Goal: Task Accomplishment & Management: Use online tool/utility

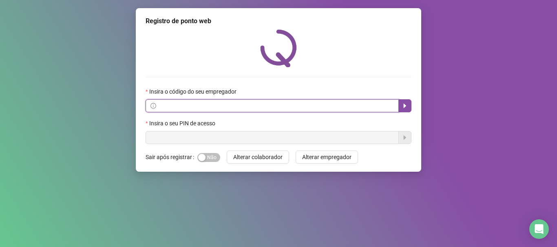
click at [194, 105] on input "text" at bounding box center [276, 105] width 236 height 9
type input "****"
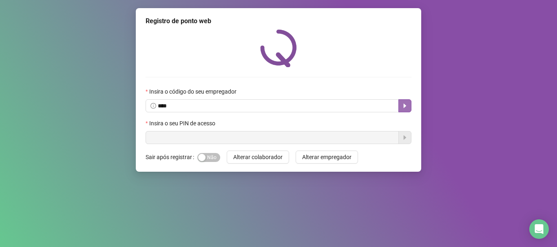
click at [405, 108] on icon "caret-right" at bounding box center [404, 106] width 7 height 7
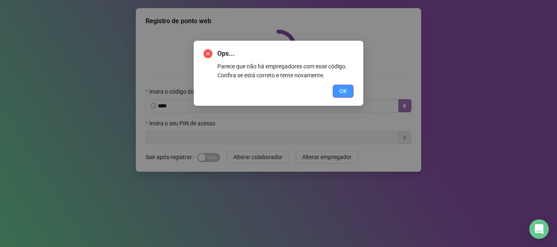
click at [338, 93] on button "OK" at bounding box center [343, 91] width 21 height 13
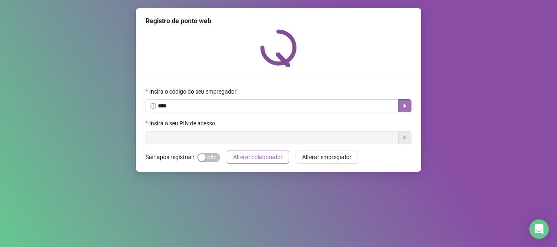
click at [265, 159] on span "Alterar colaborador" at bounding box center [257, 157] width 49 height 9
click at [399, 107] on button "button" at bounding box center [404, 105] width 13 height 13
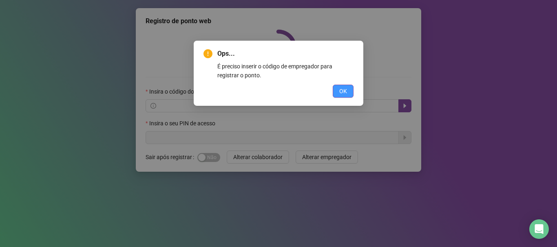
click at [337, 93] on button "OK" at bounding box center [343, 91] width 21 height 13
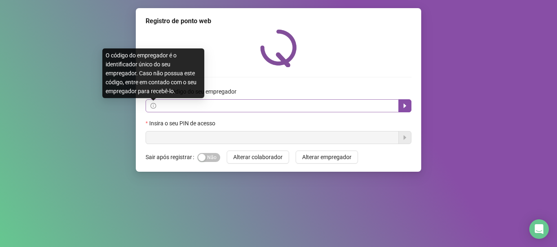
click at [152, 108] on icon "info-circle" at bounding box center [153, 106] width 6 height 6
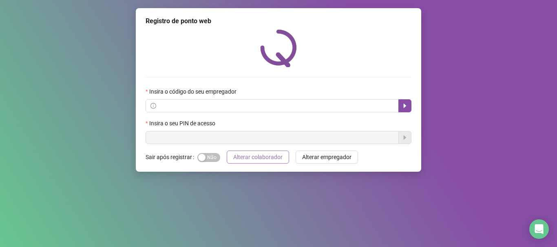
click at [258, 158] on span "Alterar colaborador" at bounding box center [257, 157] width 49 height 9
